Goal: Find contact information: Find contact information

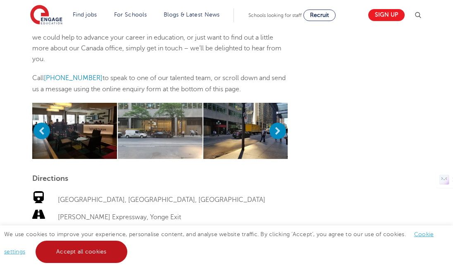
click at [92, 253] on link "Accept all cookies" at bounding box center [82, 252] width 92 height 22
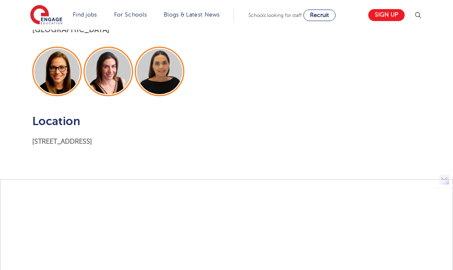
scroll to position [593, 0]
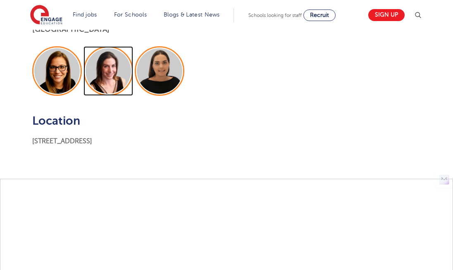
click at [104, 62] on img at bounding box center [108, 70] width 45 height 45
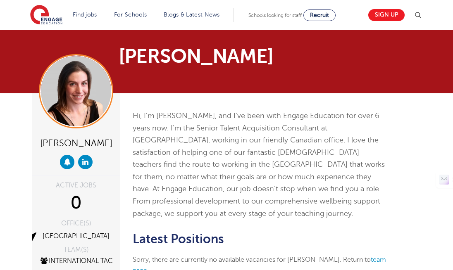
click at [23, 151] on div "[PERSON_NAME] ACTIVE JOBS 0 OFFICE(S) Toronto TEAM(S) International TAC View Te…" at bounding box center [226, 218] width 453 height 251
